Goal: Task Accomplishment & Management: Manage account settings

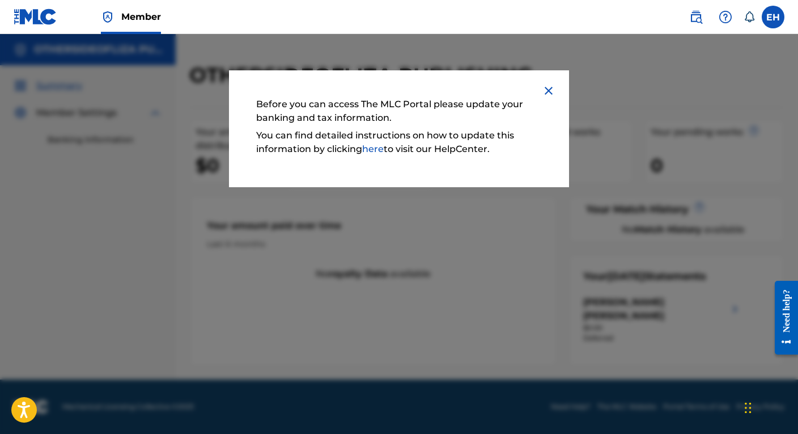
click at [544, 90] on img at bounding box center [549, 91] width 14 height 14
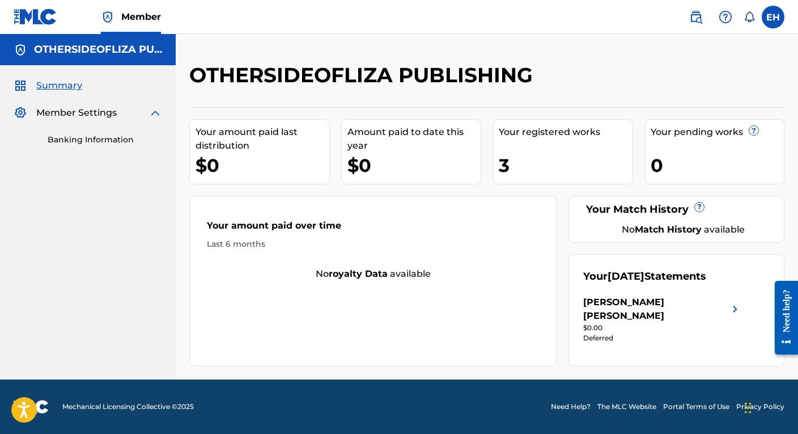
click at [695, 156] on div "0" at bounding box center [718, 165] width 134 height 26
click at [74, 111] on span "Member Settings" at bounding box center [76, 113] width 80 height 14
click at [57, 84] on span "Summary" at bounding box center [59, 86] width 46 height 14
click at [79, 48] on h5 "OTHERSIDEOFLIZA PUBLISHING" at bounding box center [98, 49] width 128 height 13
click at [145, 55] on h5 "OTHERSIDEOFLIZA PUBLISHING" at bounding box center [98, 49] width 128 height 13
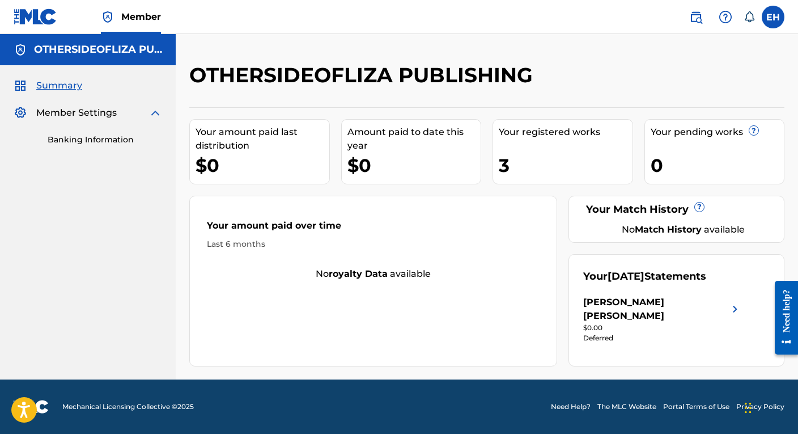
click at [735, 7] on span at bounding box center [720, 17] width 70 height 23
click at [718, 15] on div at bounding box center [725, 17] width 23 height 23
click at [726, 66] on p "View portal intro" at bounding box center [725, 74] width 96 height 27
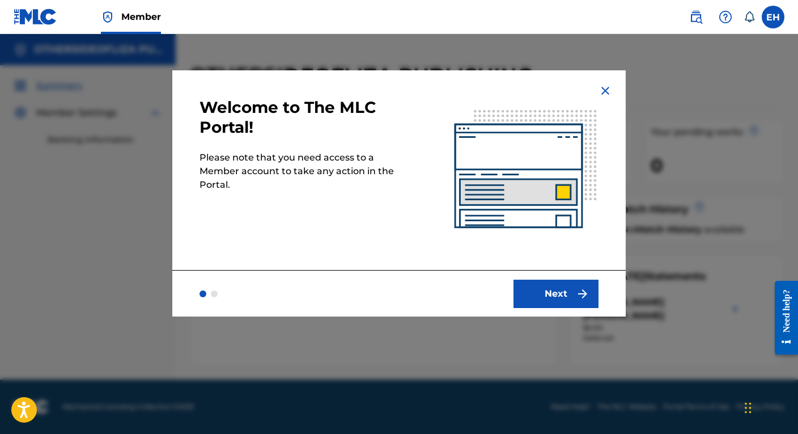
click at [600, 88] on img at bounding box center [606, 91] width 14 height 14
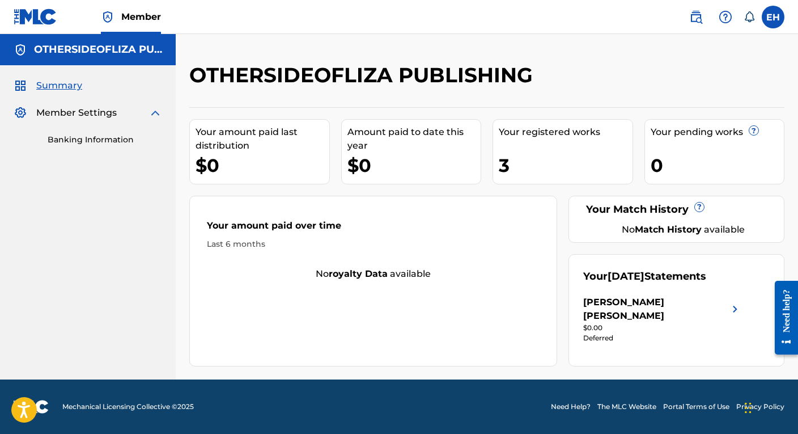
click at [780, 11] on label at bounding box center [773, 17] width 23 height 23
click at [773, 17] on input "EH Elizabeth Hill lizahillmusic@gmail.com Notification Preferences Profile Log …" at bounding box center [773, 17] width 0 height 0
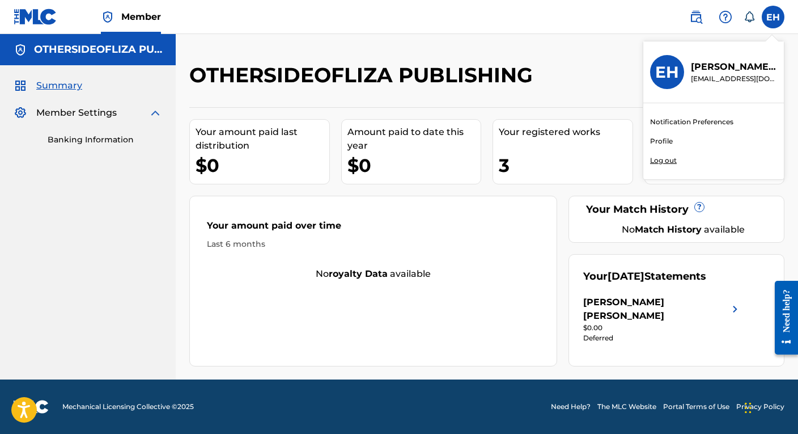
click at [494, 169] on div "Your registered works 3" at bounding box center [563, 151] width 141 height 65
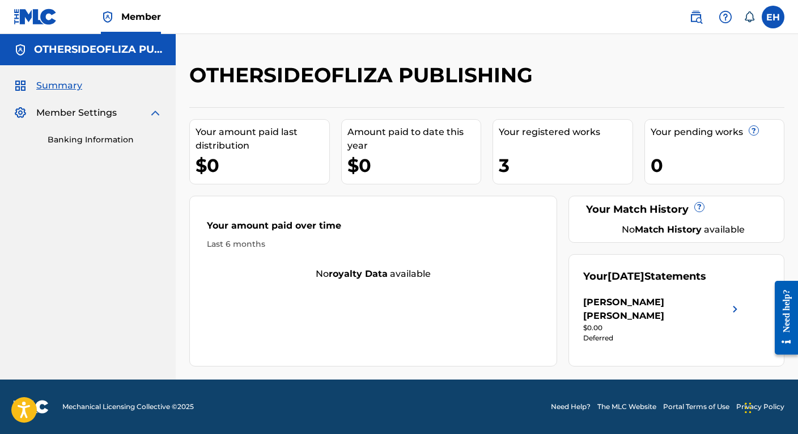
click at [468, 236] on div "Your amount paid over time" at bounding box center [373, 228] width 333 height 19
click at [27, 115] on img at bounding box center [21, 113] width 14 height 14
click at [155, 108] on img at bounding box center [156, 113] width 14 height 14
click at [38, 15] on img at bounding box center [36, 17] width 44 height 16
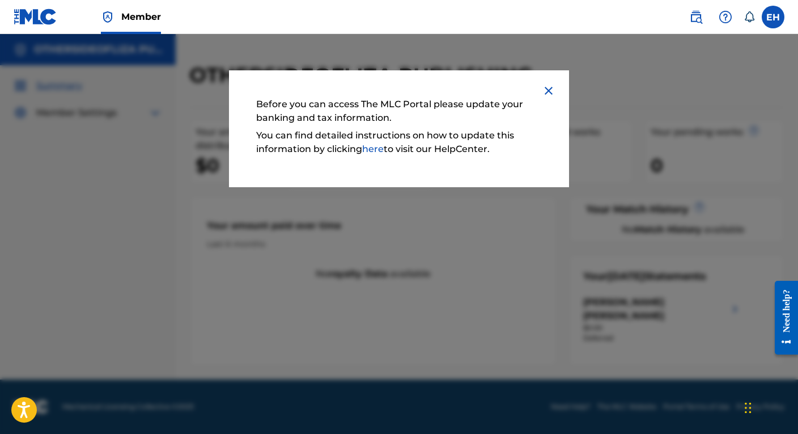
click at [553, 87] on img at bounding box center [549, 91] width 14 height 14
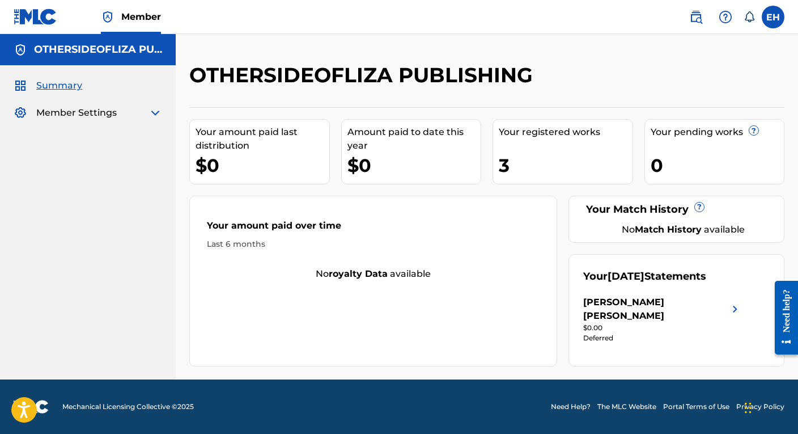
click at [697, 17] on img at bounding box center [696, 17] width 14 height 14
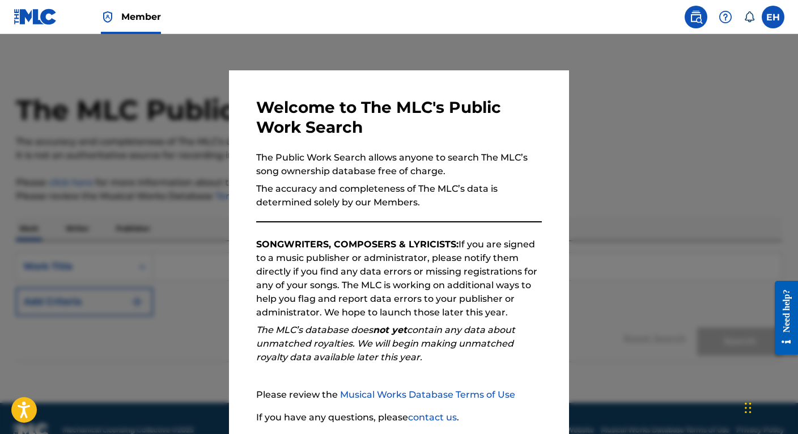
click at [697, 17] on img at bounding box center [696, 17] width 14 height 14
click at [774, 21] on label at bounding box center [773, 17] width 23 height 23
click at [773, 17] on input "EH Elizabeth Hill lizahillmusic@gmail.com Notification Preferences Profile Log …" at bounding box center [773, 17] width 0 height 0
click at [517, 81] on div "Welcome to The MLC's Public Work Search The Public Work Search allows anyone to…" at bounding box center [399, 294] width 340 height 448
click at [522, 67] on div at bounding box center [399, 251] width 798 height 434
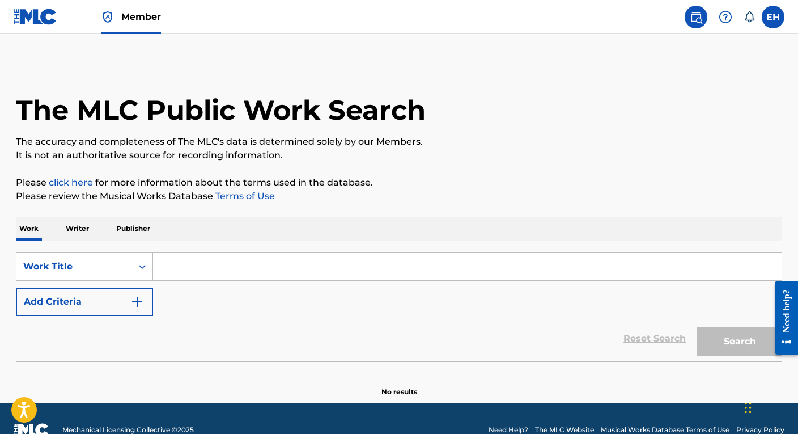
click at [182, 275] on input "Search Form" at bounding box center [467, 266] width 629 height 27
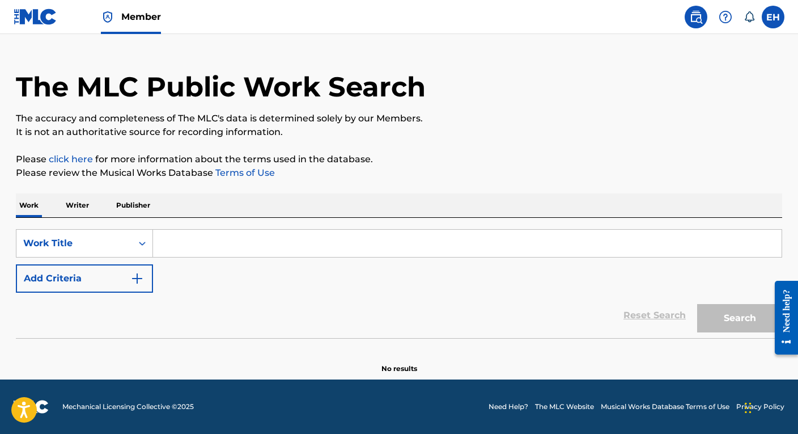
scroll to position [23, 0]
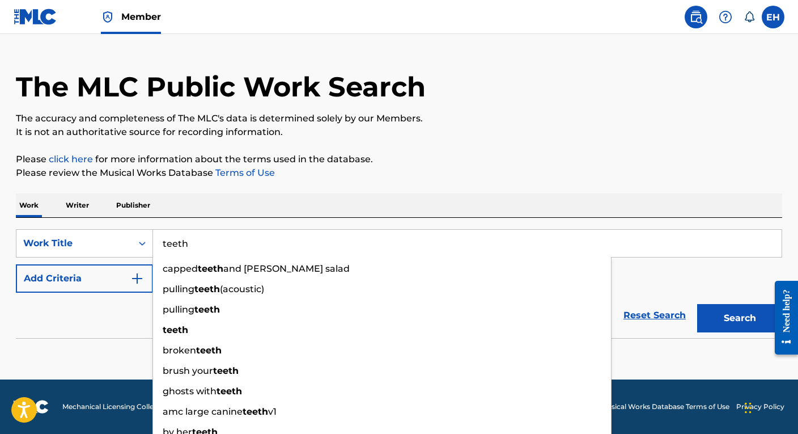
type input "teeth"
click at [740, 318] on button "Search" at bounding box center [739, 318] width 85 height 28
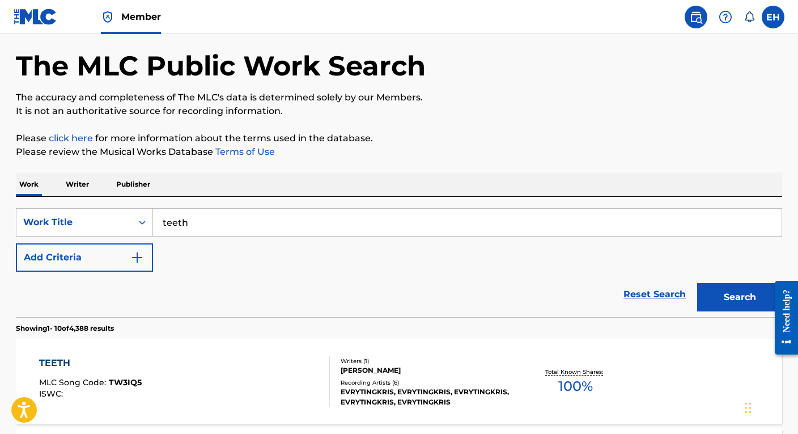
scroll to position [50, 0]
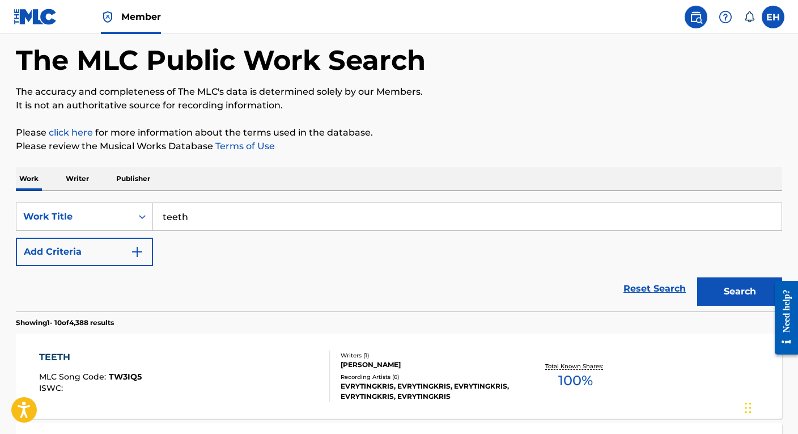
drag, startPoint x: 739, startPoint y: 303, endPoint x: 739, endPoint y: 311, distance: 7.9
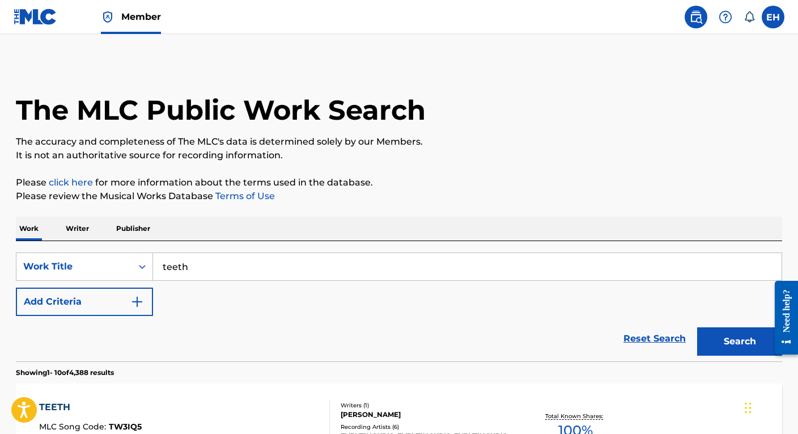
scroll to position [0, 0]
click at [68, 233] on p "Writer" at bounding box center [77, 229] width 30 height 24
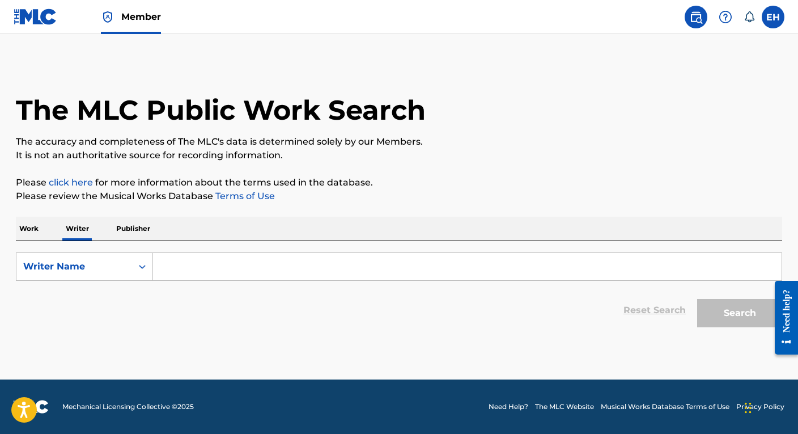
click at [128, 231] on p "Publisher" at bounding box center [133, 229] width 41 height 24
click at [85, 232] on p "Writer" at bounding box center [77, 229] width 30 height 24
click at [187, 261] on input "Search Form" at bounding box center [467, 266] width 629 height 27
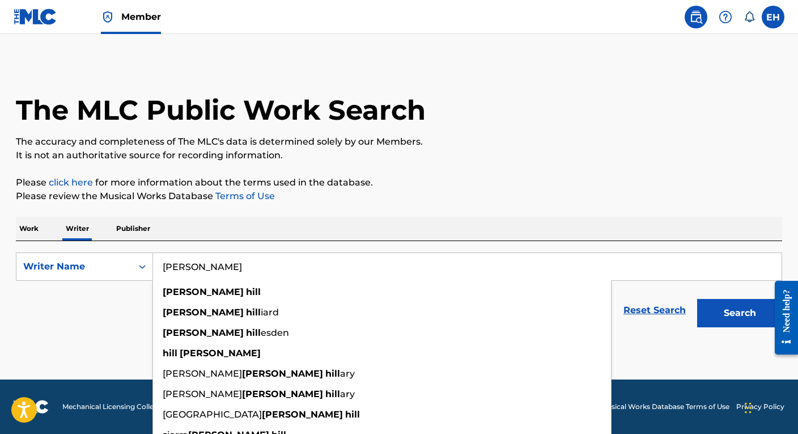
type input "Elizabeth hill"
click at [740, 313] on button "Search" at bounding box center [739, 313] width 85 height 28
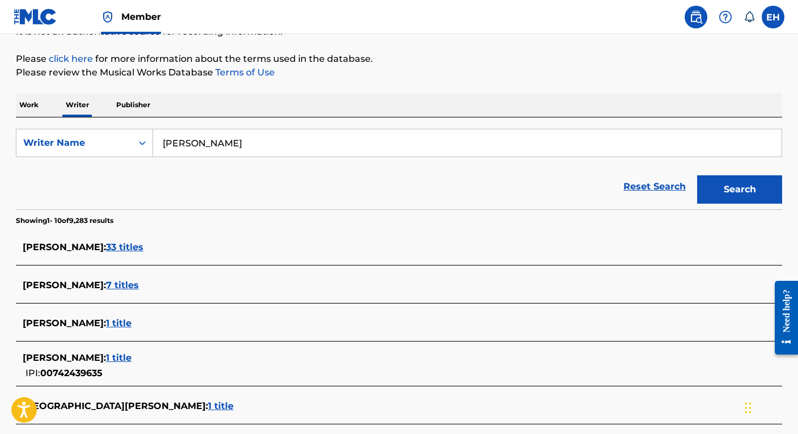
scroll to position [125, 0]
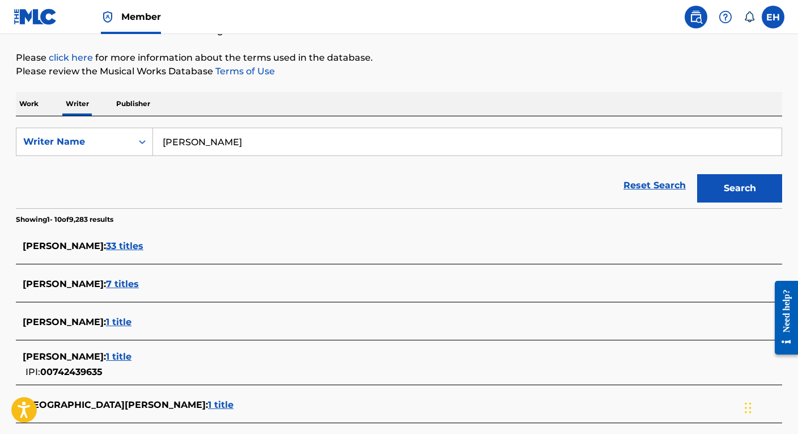
click at [111, 323] on span "1 title" at bounding box center [119, 321] width 26 height 11
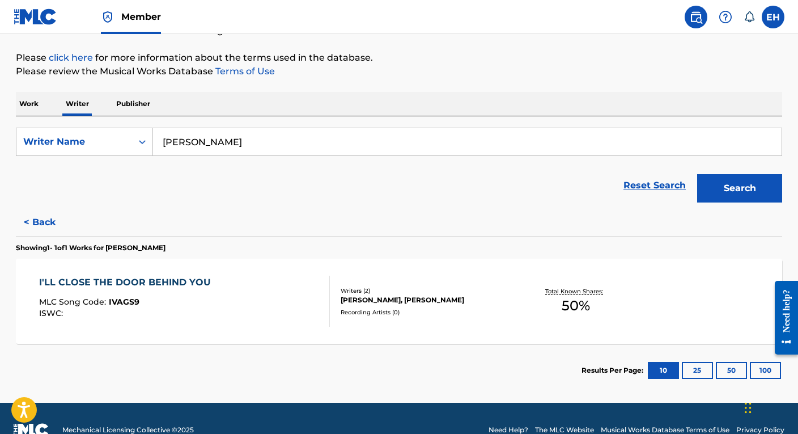
click at [658, 184] on link "Reset Search" at bounding box center [655, 185] width 74 height 25
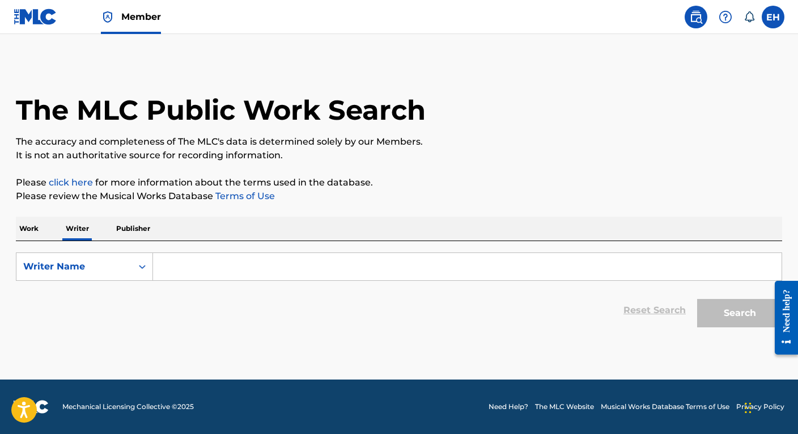
scroll to position [0, 0]
click at [42, 411] on img at bounding box center [31, 407] width 35 height 14
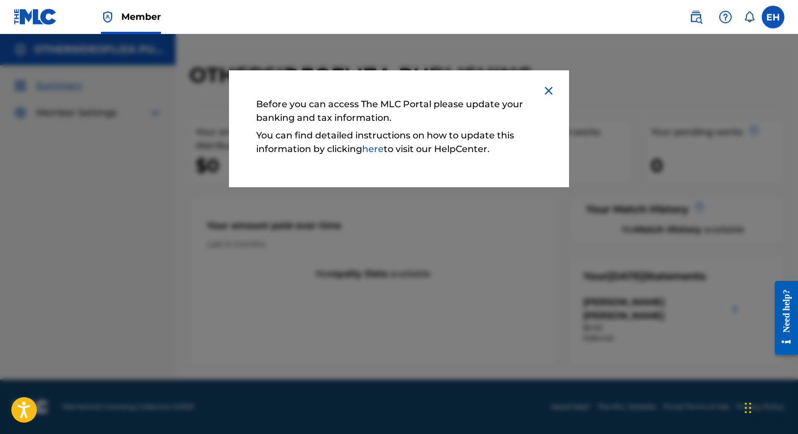
click at [557, 84] on div "Before you can access The MLC Portal please update your banking and tax informa…" at bounding box center [399, 128] width 340 height 117
click at [553, 86] on img at bounding box center [549, 91] width 14 height 14
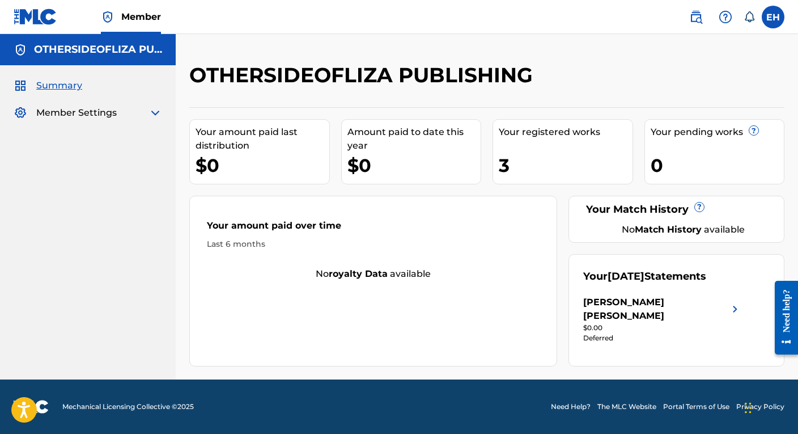
click at [387, 148] on div "Amount paid to date this year" at bounding box center [415, 138] width 134 height 27
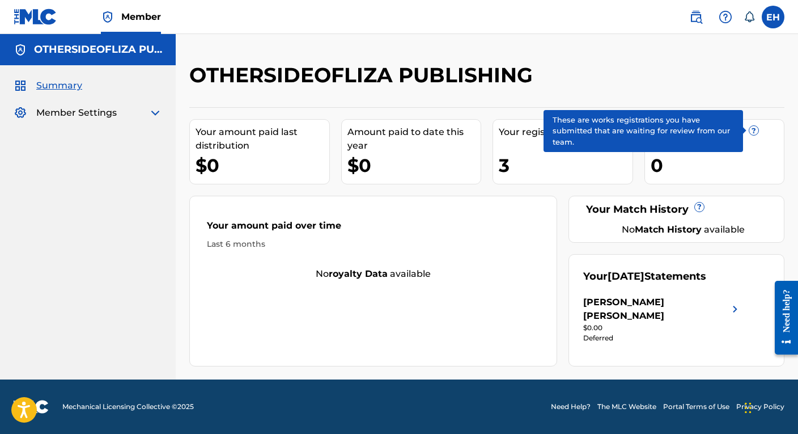
click at [753, 126] on span "?" at bounding box center [753, 130] width 9 height 9
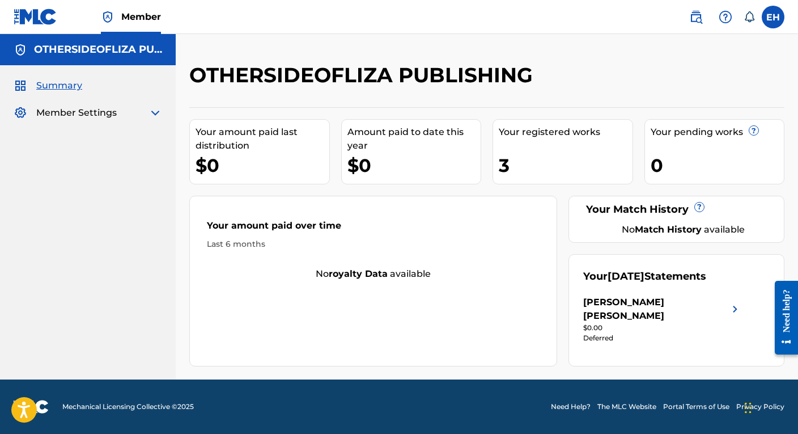
click at [583, 152] on div "Your registered works 3" at bounding box center [563, 151] width 141 height 65
click at [255, 155] on div "$0" at bounding box center [263, 165] width 134 height 26
click at [411, 165] on div "$0" at bounding box center [415, 165] width 134 height 26
click at [401, 272] on div "No royalty data available" at bounding box center [373, 274] width 367 height 14
click at [738, 22] on span at bounding box center [720, 17] width 70 height 23
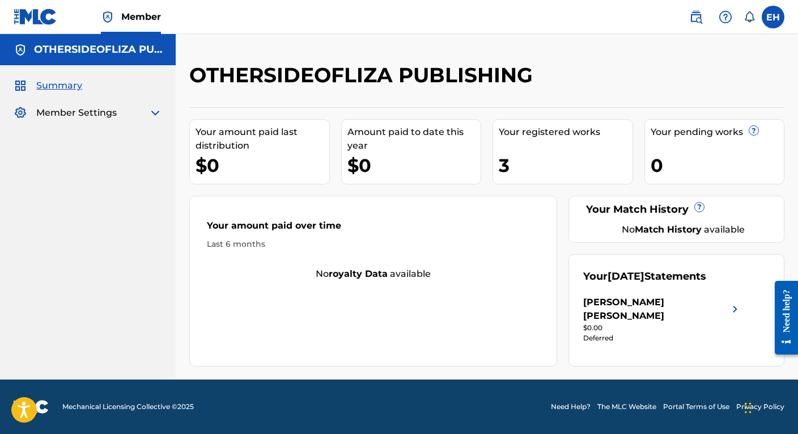
click at [725, 22] on img at bounding box center [726, 17] width 14 height 14
click at [696, 13] on img at bounding box center [696, 17] width 14 height 14
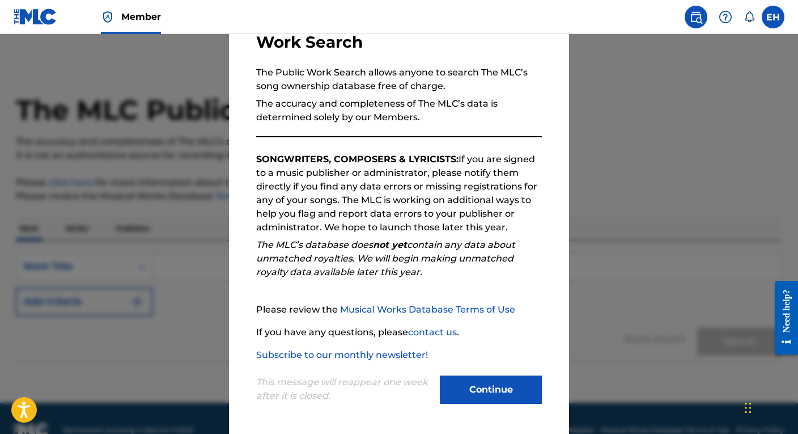
scroll to position [85, 0]
click at [510, 379] on button "Continue" at bounding box center [491, 389] width 102 height 28
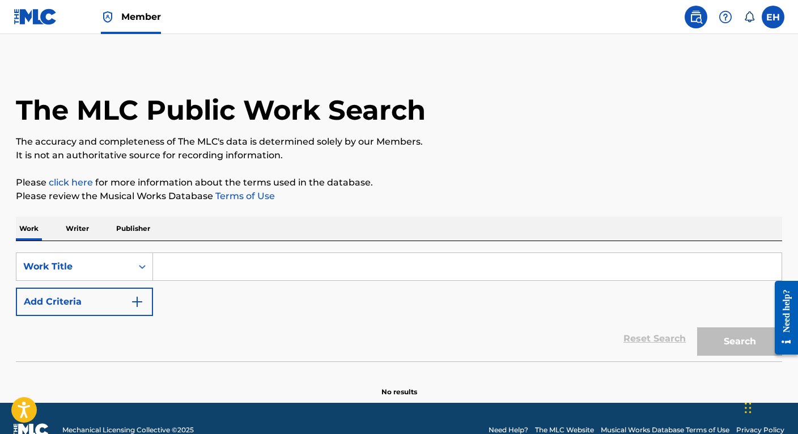
click at [273, 272] on input "Search Form" at bounding box center [467, 266] width 629 height 27
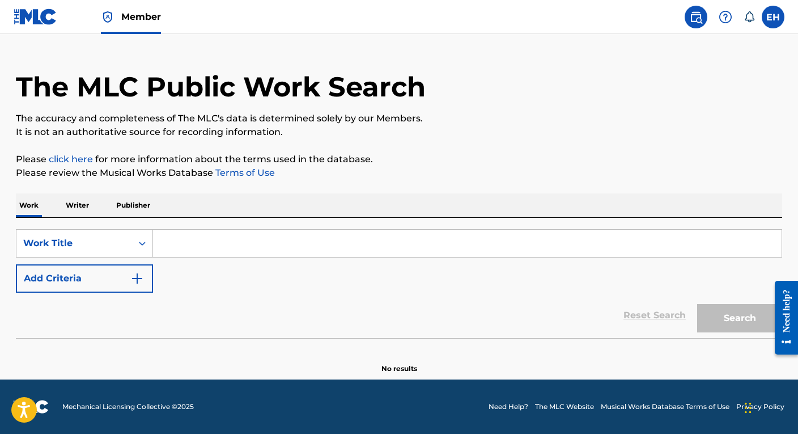
scroll to position [23, 0]
click at [770, 18] on label at bounding box center [773, 17] width 23 height 23
click at [773, 17] on input "EH Elizabeth Hill lizahillmusic@gmail.com Notification Preferences Profile Log …" at bounding box center [773, 17] width 0 height 0
click at [657, 147] on div "Notification Preferences Profile Log out" at bounding box center [713, 141] width 141 height 76
click at [773, 17] on input "EH Elizabeth Hill lizahillmusic@gmail.com Notification Preferences Profile Log …" at bounding box center [773, 17] width 0 height 0
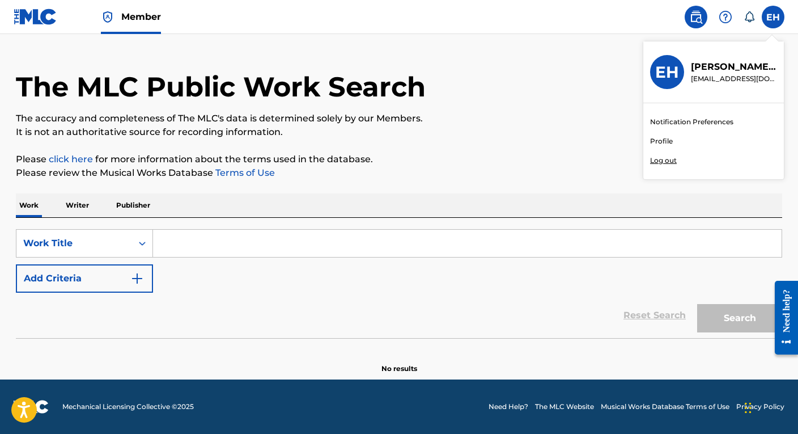
click at [657, 142] on link "Profile" at bounding box center [661, 141] width 23 height 10
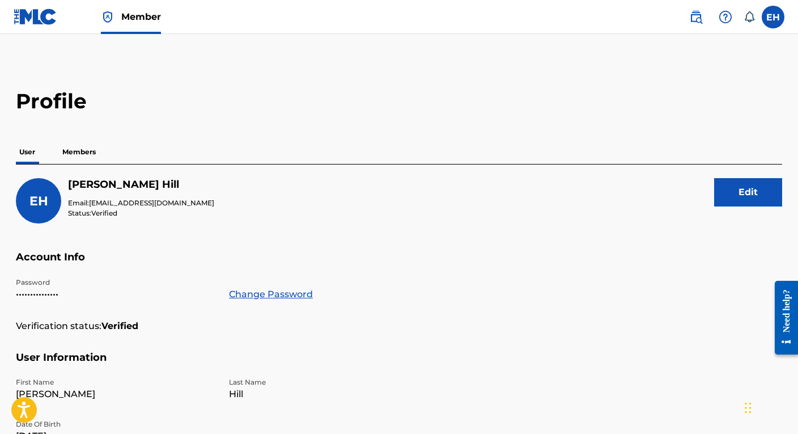
click at [776, 22] on label at bounding box center [773, 17] width 23 height 23
click at [773, 17] on input "EH Elizabeth Hill lizahillmusic@gmail.com Notification Preferences Profile Log …" at bounding box center [773, 17] width 0 height 0
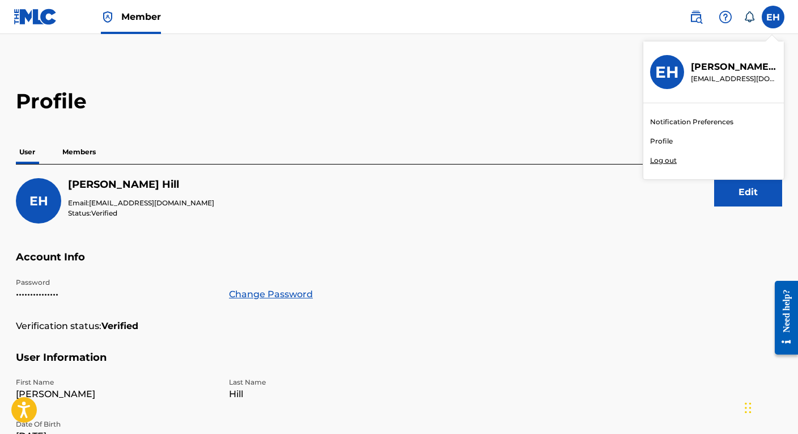
click at [670, 69] on h3 "EH" at bounding box center [667, 72] width 24 height 20
click at [773, 17] on input "EH Elizabeth Hill lizahillmusic@gmail.com Notification Preferences Profile Log …" at bounding box center [773, 17] width 0 height 0
click at [753, 18] on icon at bounding box center [749, 16] width 11 height 11
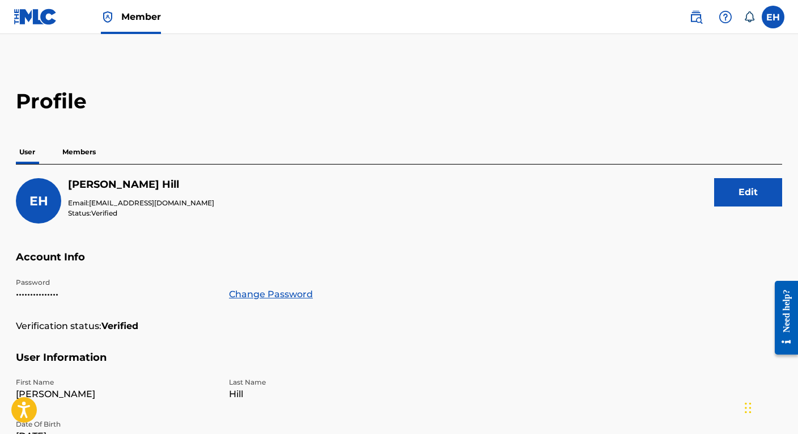
click at [724, 19] on img at bounding box center [726, 17] width 14 height 14
click at [704, 20] on link at bounding box center [696, 17] width 23 height 23
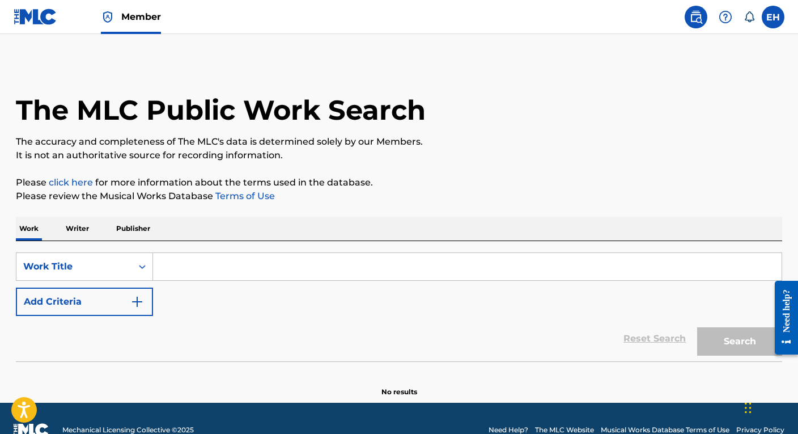
click at [704, 20] on link at bounding box center [696, 17] width 23 height 23
click at [135, 22] on span "Member" at bounding box center [141, 16] width 40 height 13
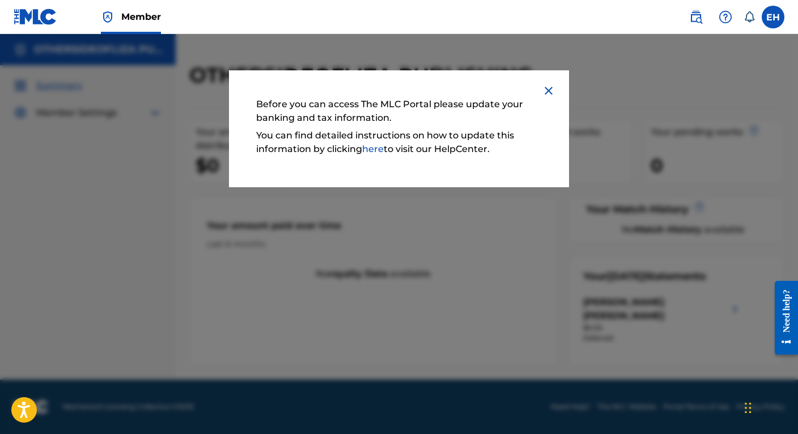
click at [377, 149] on link "here" at bounding box center [373, 148] width 22 height 11
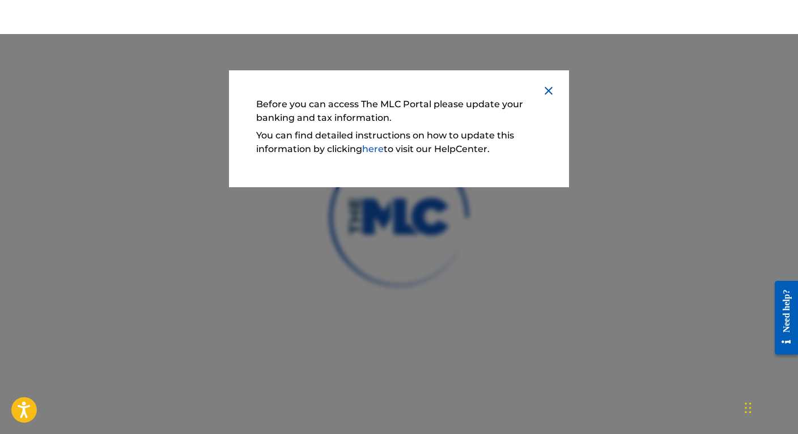
click at [545, 95] on img at bounding box center [549, 91] width 14 height 14
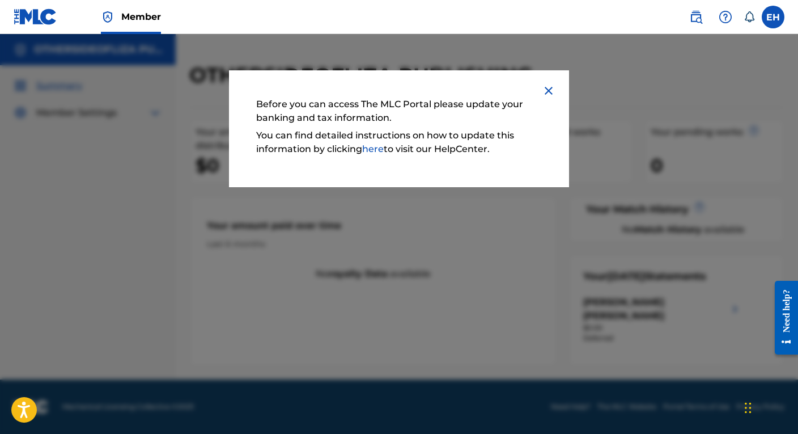
click at [545, 83] on div "Before you can access The MLC Portal please update your banking and tax informa…" at bounding box center [399, 128] width 340 height 117
click at [550, 95] on img at bounding box center [549, 91] width 14 height 14
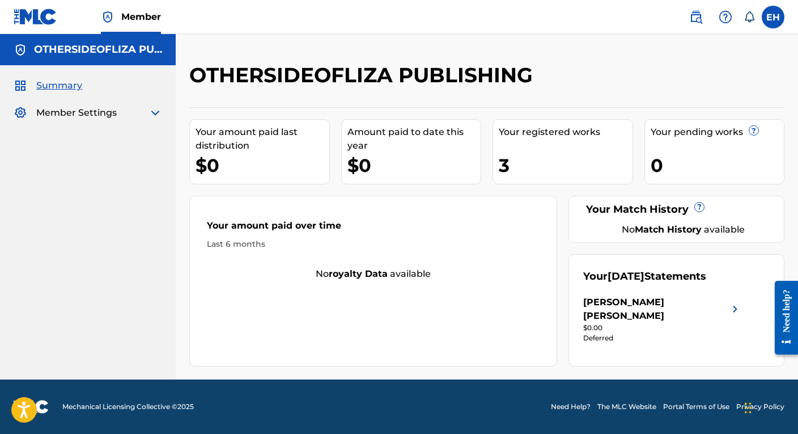
click at [158, 116] on img at bounding box center [156, 113] width 14 height 14
click at [94, 138] on link "Banking Information" at bounding box center [105, 140] width 115 height 12
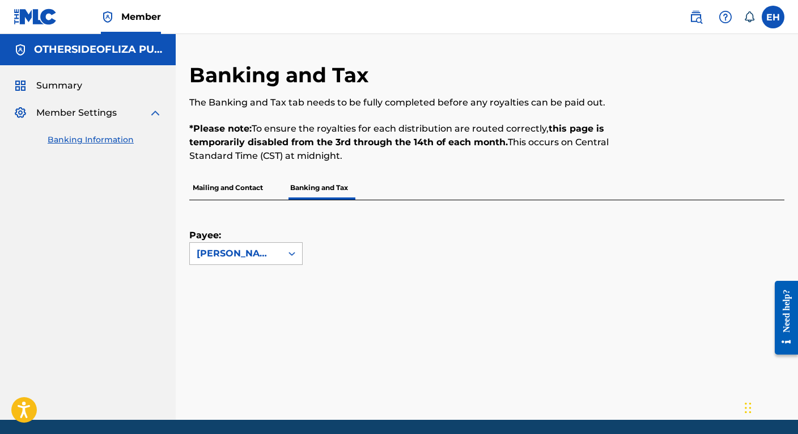
click at [265, 256] on div "[PERSON_NAME] [PERSON_NAME]" at bounding box center [236, 254] width 78 height 14
click at [262, 282] on div "[PERSON_NAME] [PERSON_NAME]" at bounding box center [246, 286] width 112 height 42
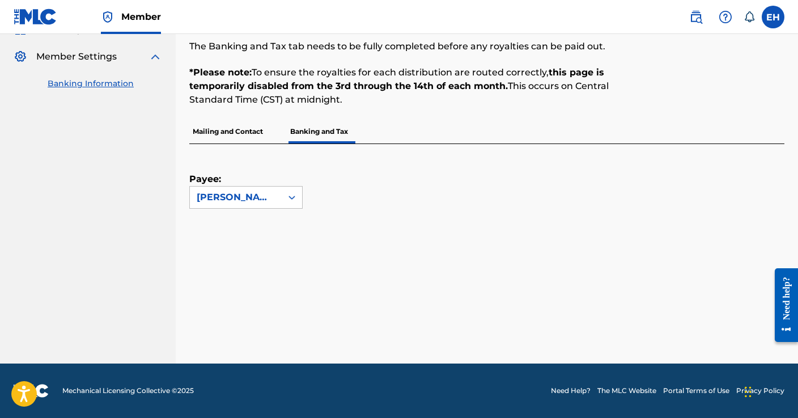
scroll to position [56, 0]
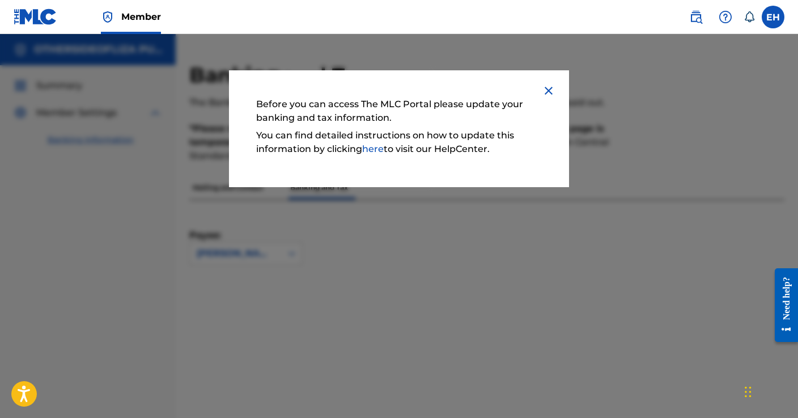
click at [552, 93] on img at bounding box center [549, 91] width 14 height 14
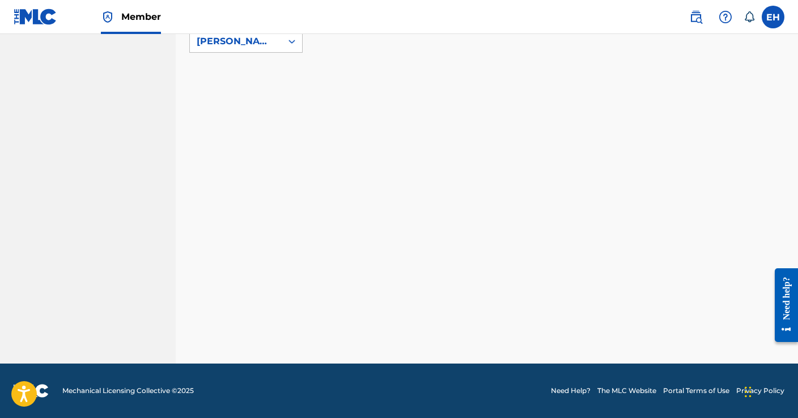
scroll to position [212, 0]
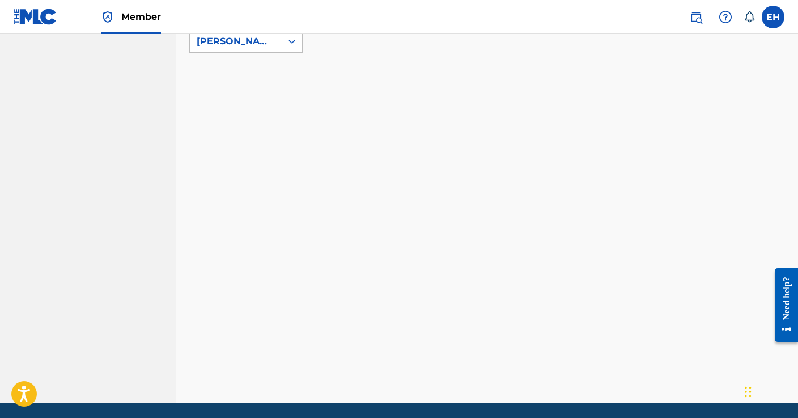
click at [770, 12] on label at bounding box center [773, 17] width 23 height 23
click at [773, 17] on input "EH [PERSON_NAME] [EMAIL_ADDRESS][DOMAIN_NAME] Notification Preferences Profile …" at bounding box center [773, 17] width 0 height 0
click at [667, 76] on h3 "EH" at bounding box center [667, 72] width 24 height 20
click at [773, 17] on input "EH [PERSON_NAME] [EMAIL_ADDRESS][DOMAIN_NAME] Notification Preferences Profile …" at bounding box center [773, 17] width 0 height 0
click at [667, 75] on h3 "EH" at bounding box center [667, 72] width 24 height 20
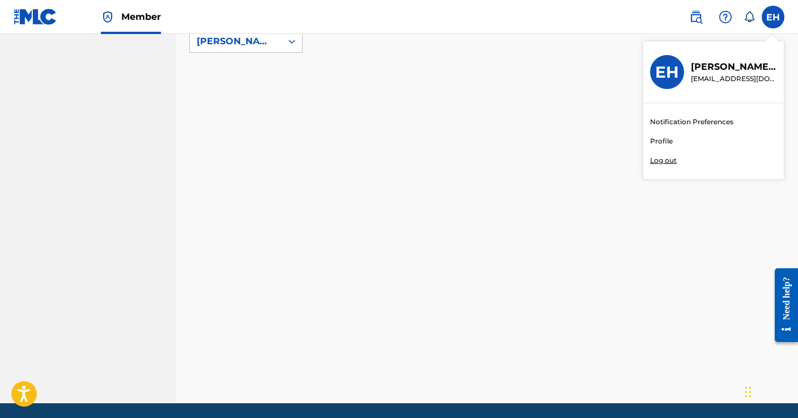
click at [773, 17] on input "EH [PERSON_NAME] [EMAIL_ADDRESS][DOMAIN_NAME] Notification Preferences Profile …" at bounding box center [773, 17] width 0 height 0
click at [660, 146] on link "Profile" at bounding box center [661, 141] width 23 height 10
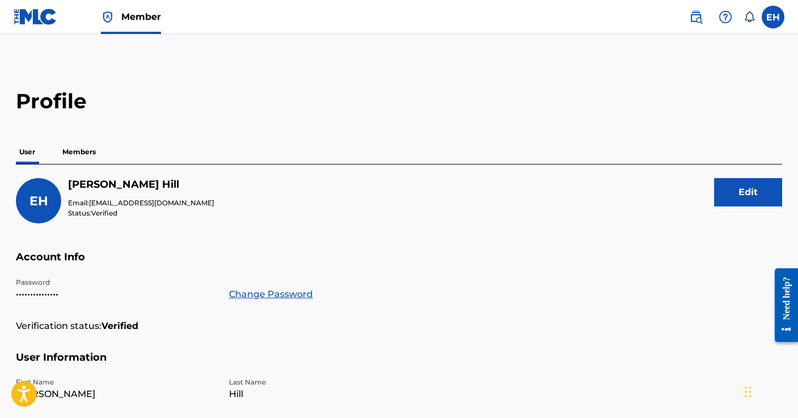
click at [43, 15] on img at bounding box center [36, 17] width 44 height 16
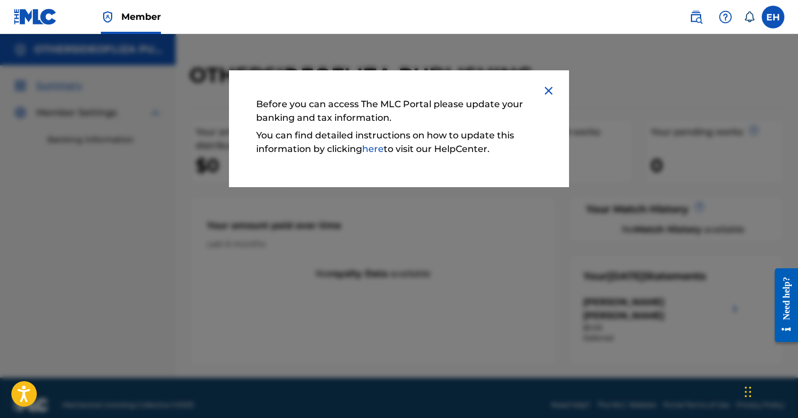
click at [549, 87] on img at bounding box center [549, 91] width 14 height 14
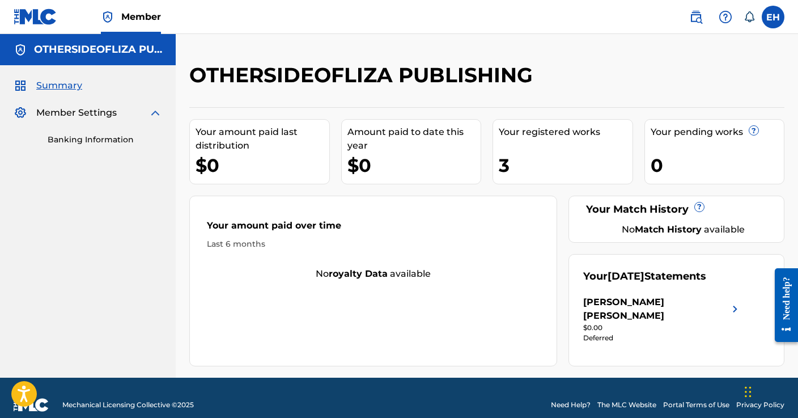
click at [399, 307] on div "Your amount paid over time Last 6 months No royalty data available" at bounding box center [373, 281] width 368 height 171
click at [116, 149] on div "Summary Member Settings Banking Information" at bounding box center [88, 112] width 176 height 94
click at [116, 138] on link "Banking Information" at bounding box center [105, 140] width 115 height 12
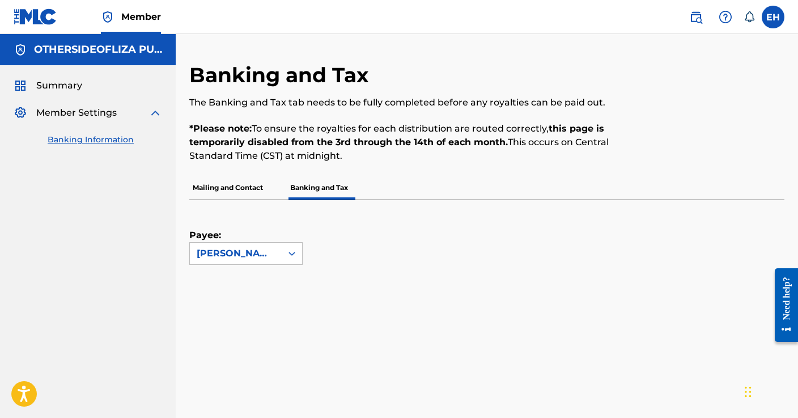
click at [37, 19] on img at bounding box center [36, 17] width 44 height 16
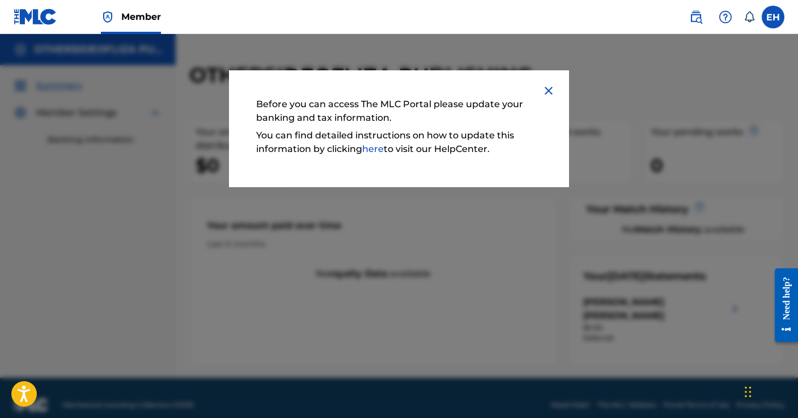
click at [548, 86] on img at bounding box center [549, 91] width 14 height 14
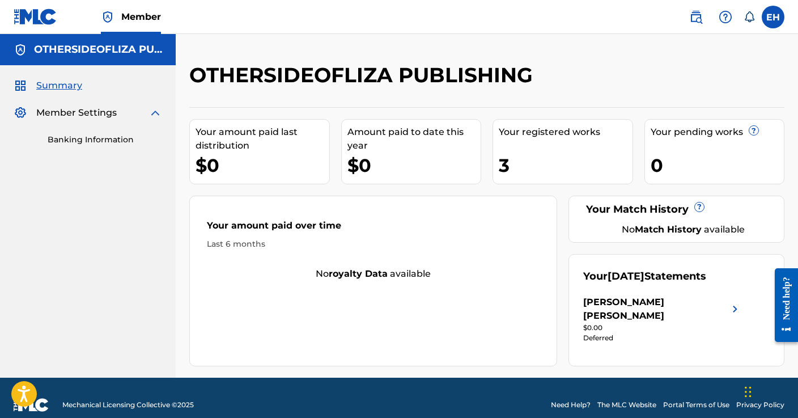
click at [395, 84] on h2 "OTHERSIDEOFLIZA PUBLISHING" at bounding box center [363, 75] width 349 height 26
click at [764, 15] on label at bounding box center [773, 17] width 23 height 23
click at [773, 17] on input "EH [PERSON_NAME] [EMAIL_ADDRESS][DOMAIN_NAME] Notification Preferences Profile …" at bounding box center [773, 17] width 0 height 0
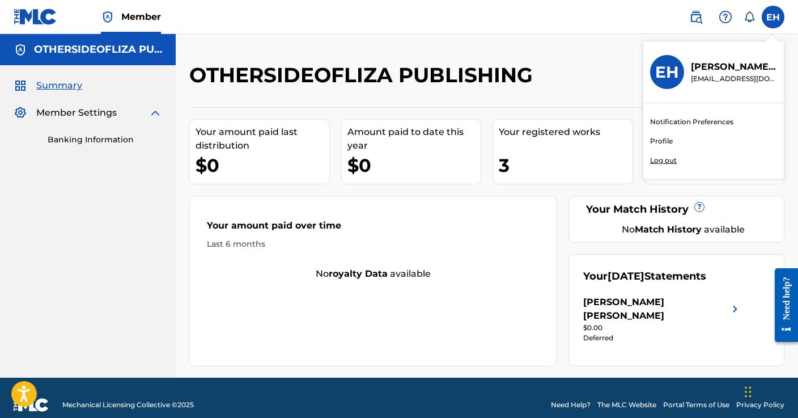
click at [666, 165] on p "Log out" at bounding box center [663, 160] width 27 height 10
click at [773, 17] on input "EH [PERSON_NAME] [EMAIL_ADDRESS][DOMAIN_NAME] Notification Preferences Profile …" at bounding box center [773, 17] width 0 height 0
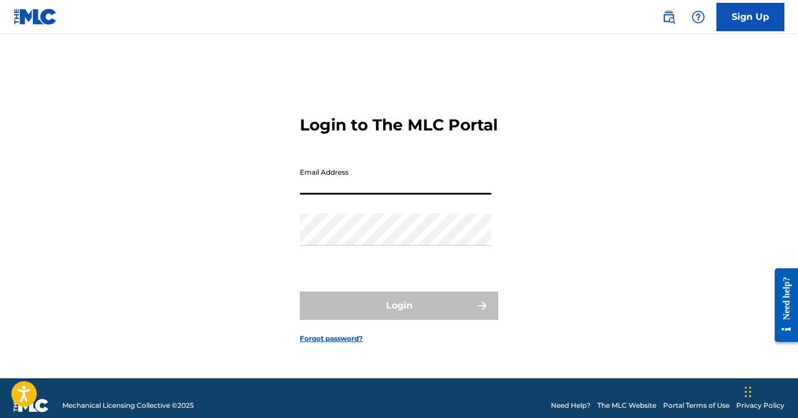
type input "[EMAIL_ADDRESS][DOMAIN_NAME]"
click at [399, 315] on button "Login" at bounding box center [399, 305] width 198 height 28
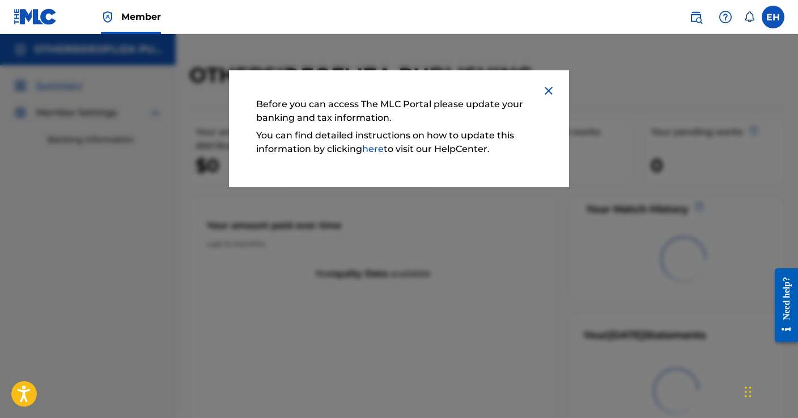
scroll to position [2, 0]
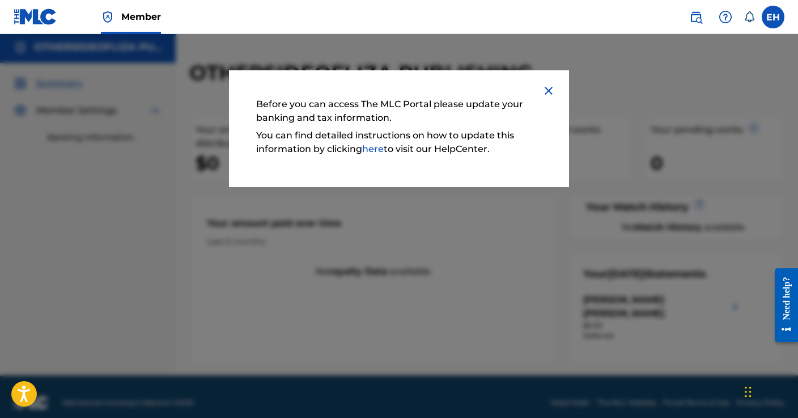
click at [549, 90] on img at bounding box center [549, 91] width 14 height 14
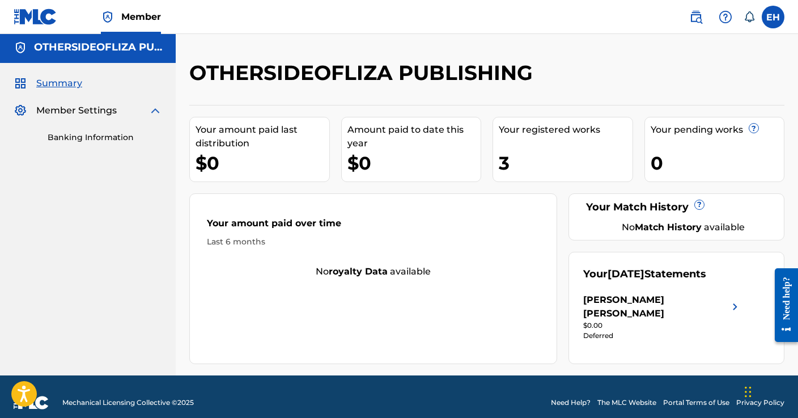
click at [26, 22] on img at bounding box center [36, 17] width 44 height 16
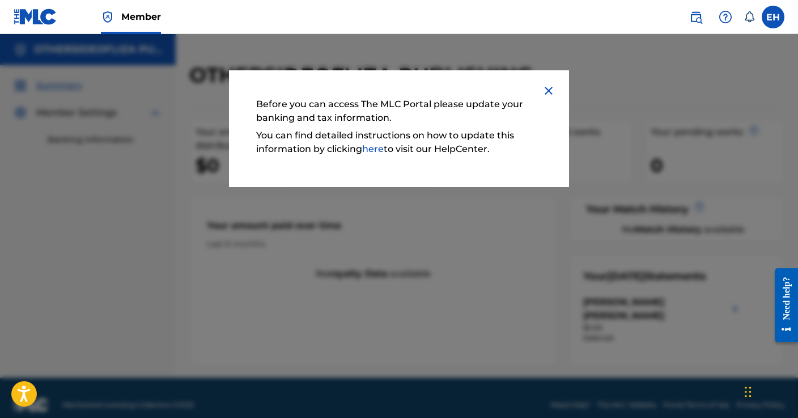
click at [547, 88] on img at bounding box center [549, 91] width 14 height 14
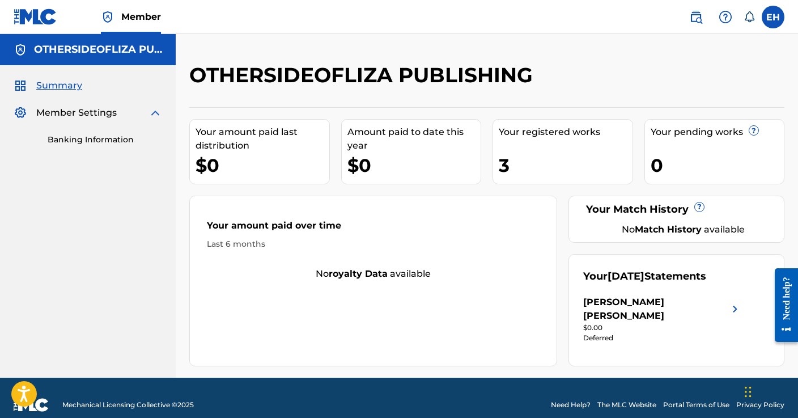
click at [630, 1] on nav "Member EH EH Elizabeth Hill lizahillmusic@gmail.com Notification Preferences Pr…" at bounding box center [399, 17] width 798 height 34
